Goal: Browse casually

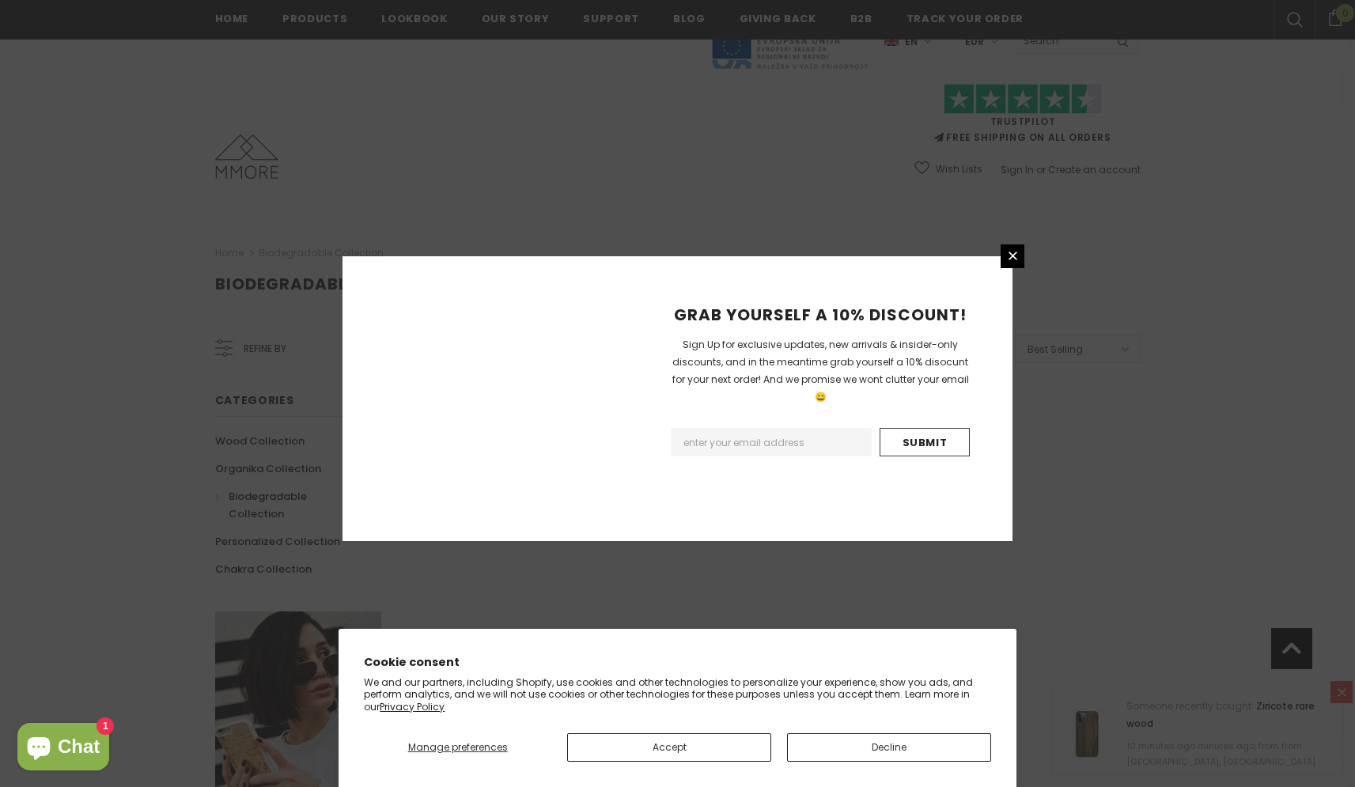
scroll to position [833, 0]
